Goal: Transaction & Acquisition: Purchase product/service

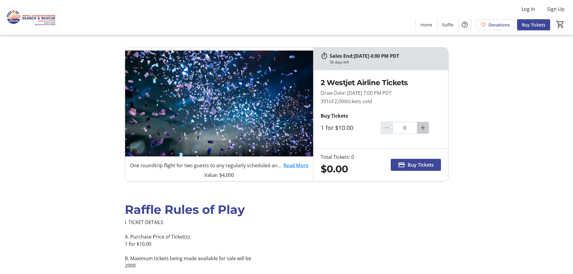
click at [422, 129] on mat-icon "Increment by one" at bounding box center [423, 127] width 7 height 7
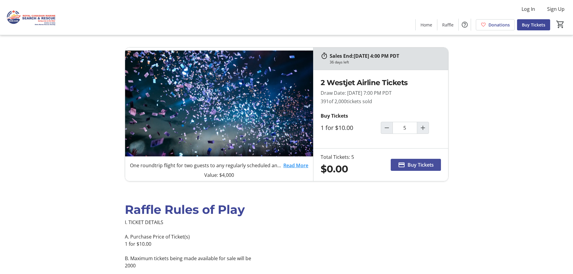
type input "5"
click at [416, 166] on span "Buy Tickets" at bounding box center [421, 164] width 26 height 7
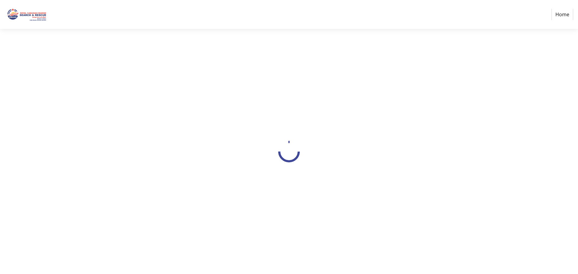
select select "CA"
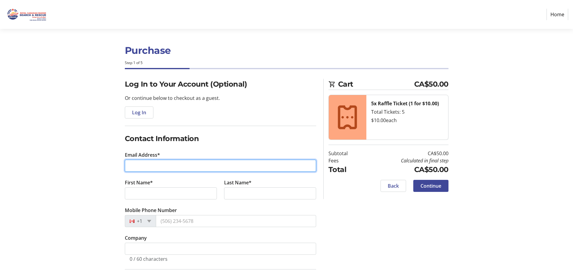
click at [175, 164] on input "Email Address*" at bounding box center [220, 166] width 191 height 12
type input "[EMAIL_ADDRESS][DOMAIN_NAME]"
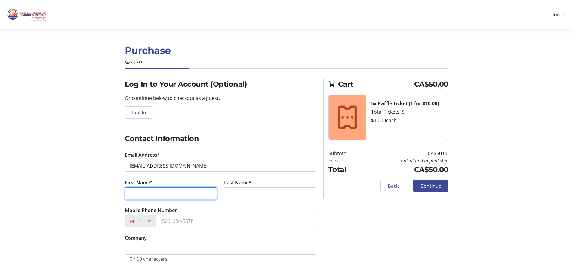
click at [165, 194] on input "First Name*" at bounding box center [171, 194] width 92 height 12
type input "[PERSON_NAME]"
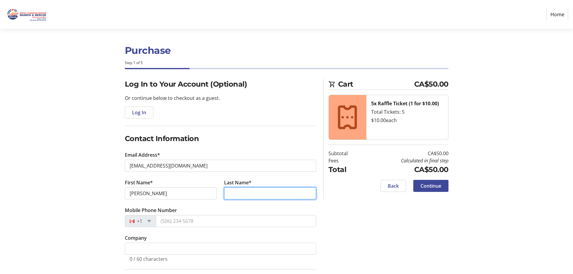
click at [241, 188] on input "Last Name*" at bounding box center [270, 194] width 92 height 12
type input "[PERSON_NAME]"
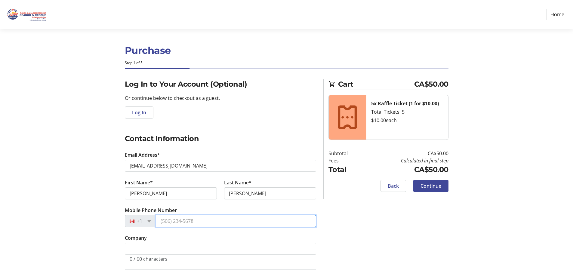
click at [212, 217] on input "Mobile Phone Number" at bounding box center [236, 221] width 160 height 12
type input "5"
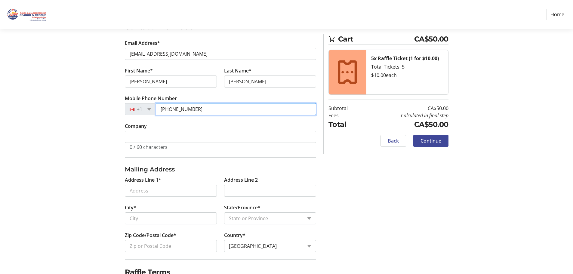
scroll to position [120, 0]
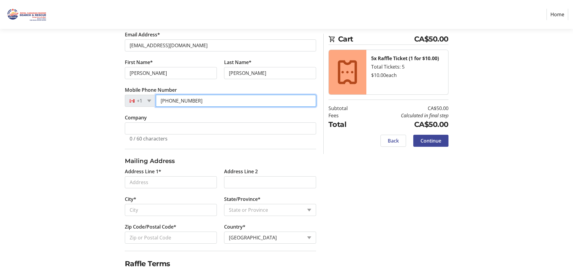
type input "[PHONE_NUMBER]"
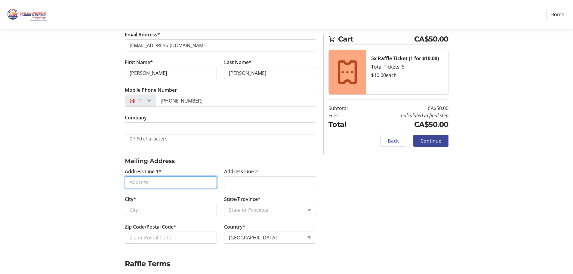
click at [169, 183] on input "Address Line 1*" at bounding box center [171, 182] width 92 height 12
type input "[STREET_ADDRESS][PERSON_NAME]"
type input "Delta"
select select "BC"
type input "V4L 1R7"
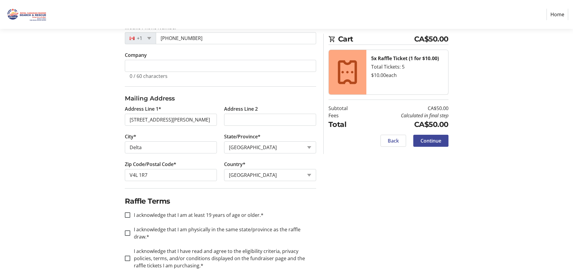
scroll to position [185, 0]
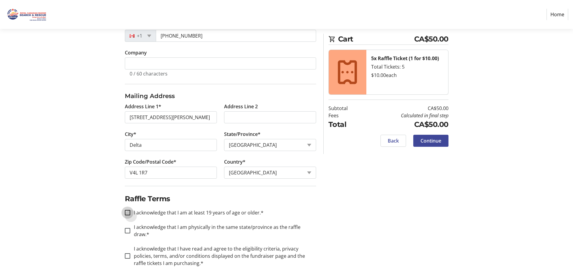
click at [129, 213] on input "I acknowledge that I am at least 19 years of age or older.*" at bounding box center [127, 212] width 5 height 5
checkbox input "true"
click at [129, 228] on input "I acknowledge that I am physically in the same state/province as the raffle dra…" at bounding box center [127, 230] width 5 height 5
checkbox input "true"
click at [129, 253] on input "I acknowledge that I have read and agree to the eligibility criteria, privacy p…" at bounding box center [127, 255] width 5 height 5
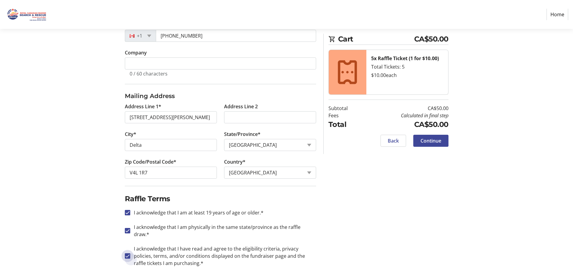
checkbox input "true"
click at [433, 139] on span "Continue" at bounding box center [431, 140] width 21 height 7
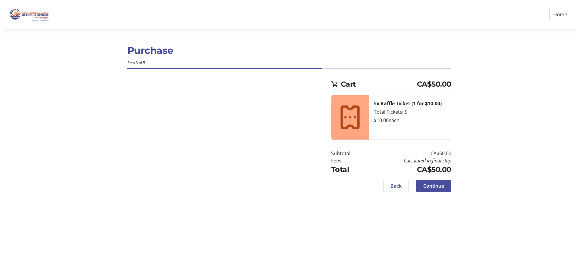
scroll to position [0, 0]
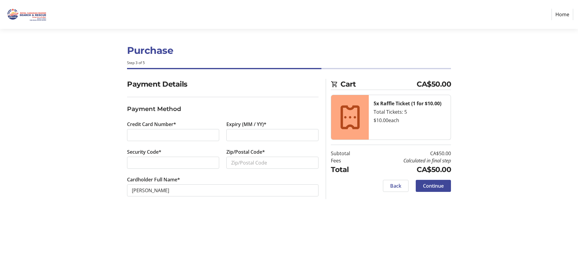
click at [269, 232] on div "Purchase Step 3 of 5 Cart CA$50.00 5x Raffle Ticket (1 for $10.00) Total Ticket…" at bounding box center [288, 151] width 397 height 245
click at [264, 162] on input "Zip/Postal Code*" at bounding box center [272, 163] width 92 height 12
type input "v"
type input "V4L 1R7"
click at [428, 186] on span "Continue" at bounding box center [433, 185] width 21 height 7
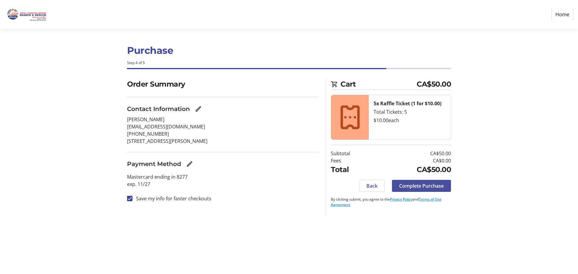
click at [421, 185] on span "Complete Purchase" at bounding box center [421, 185] width 45 height 7
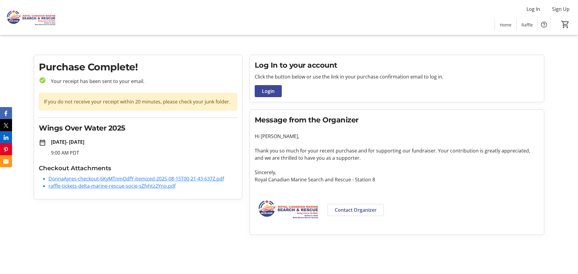
click at [107, 186] on link "raffle-tickets-delta-marine-rescue-socie-sZfvhtz2Yno.pdf" at bounding box center [111, 186] width 127 height 7
